Goal: Navigation & Orientation: Find specific page/section

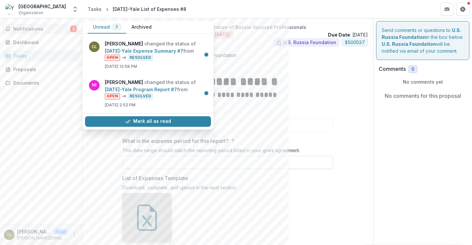
click at [54, 27] on span "Notifications" at bounding box center [41, 29] width 57 height 6
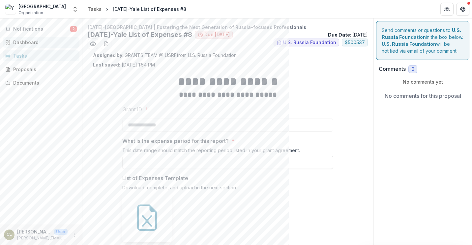
click at [52, 42] on div "Dashboard" at bounding box center [43, 42] width 61 height 7
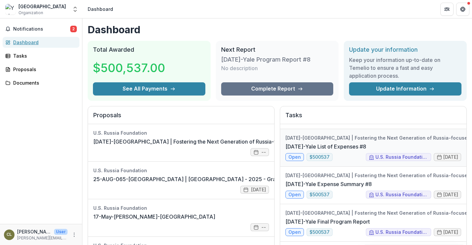
scroll to position [33, 0]
click at [371, 180] on link "22-MAY-03-Yale Expense Summary #8" at bounding box center [328, 184] width 86 height 8
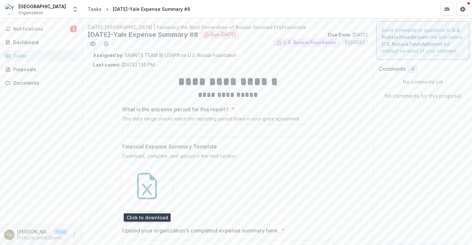
click at [140, 187] on icon at bounding box center [147, 186] width 26 height 26
